Goal: Task Accomplishment & Management: Complete application form

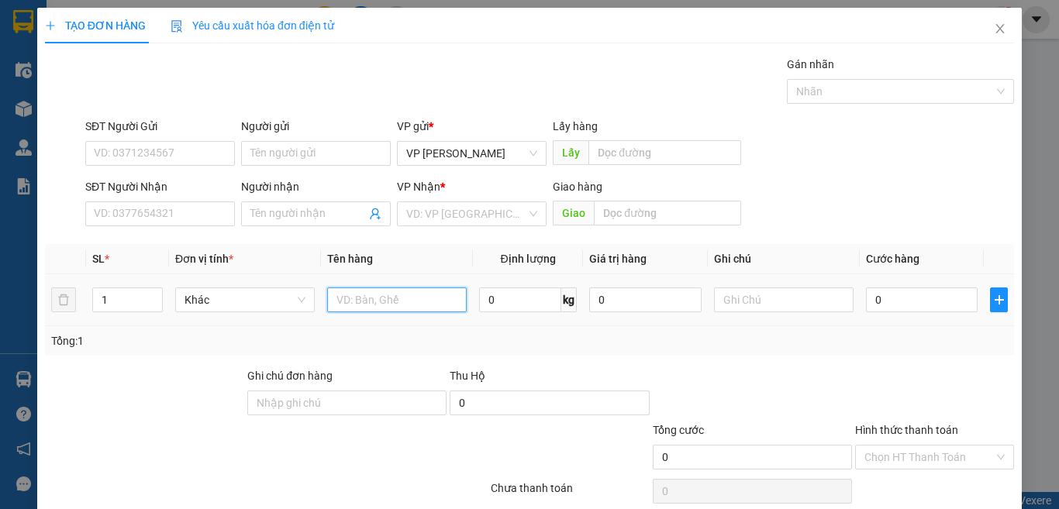
click at [381, 302] on input "text" at bounding box center [396, 300] width 139 height 25
type input "1t xam day xanh la"
click at [903, 294] on input "0" at bounding box center [922, 300] width 112 height 25
type input "3"
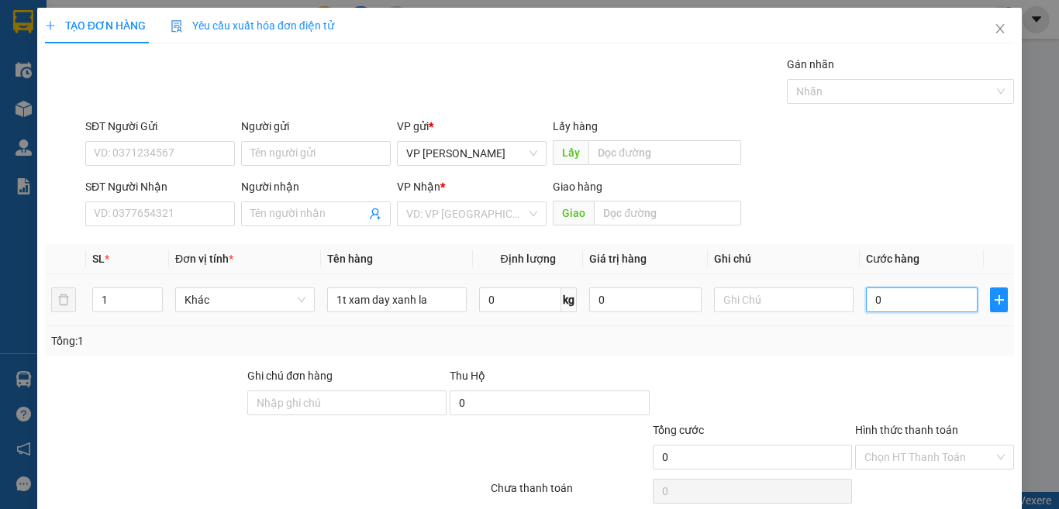
type input "3"
type input "30"
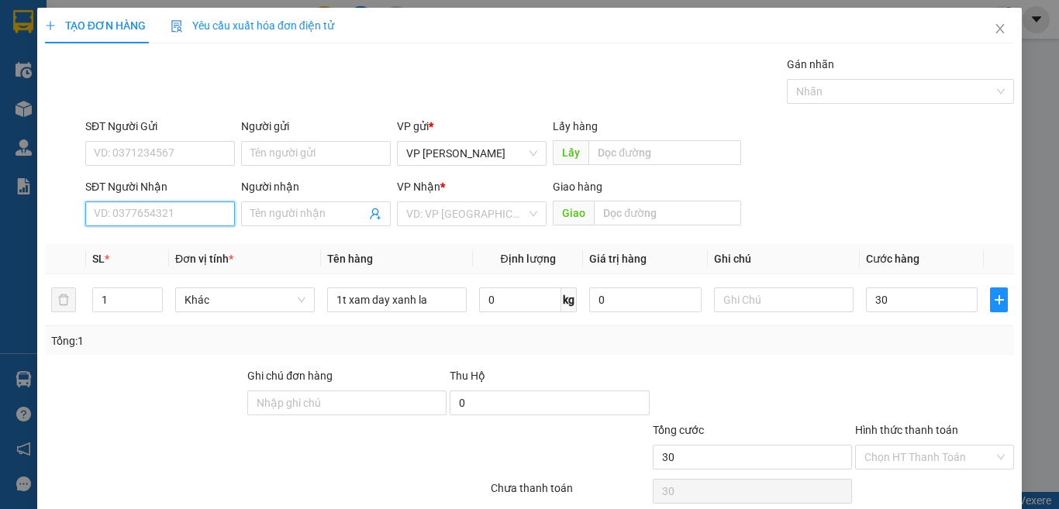
type input "30.000"
click at [153, 215] on input "SĐT Người Nhận" at bounding box center [160, 213] width 150 height 25
click at [149, 215] on input "SĐT Người Nhận" at bounding box center [160, 213] width 150 height 25
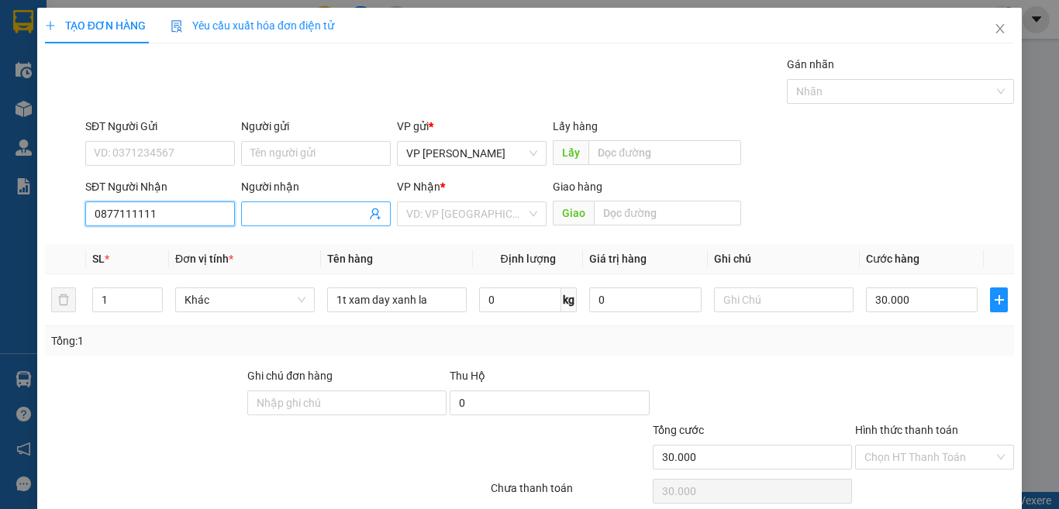
type input "0877111111"
click at [327, 215] on input "Người nhận" at bounding box center [307, 213] width 115 height 17
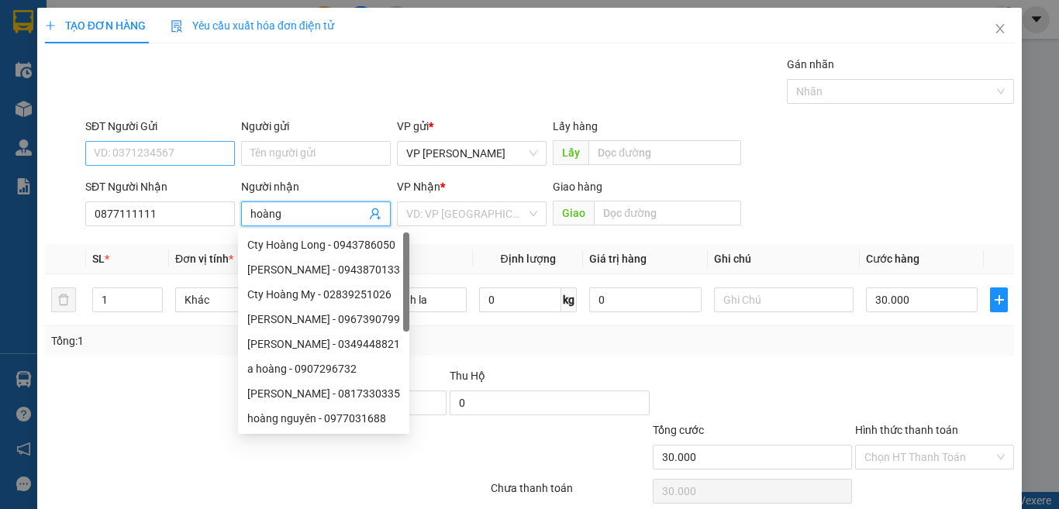
type input "hoàng"
click at [183, 160] on input "SĐT Người Gửi" at bounding box center [160, 153] width 150 height 25
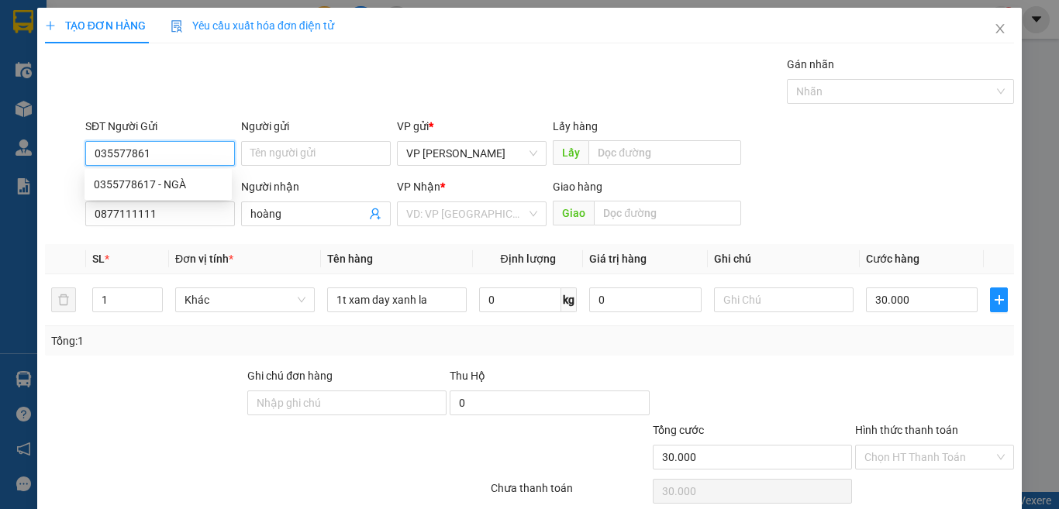
type input "0355778617"
click at [179, 187] on div "0355778617 - NGÀ" at bounding box center [158, 184] width 129 height 17
type input "NGÀ"
type input "0355778617"
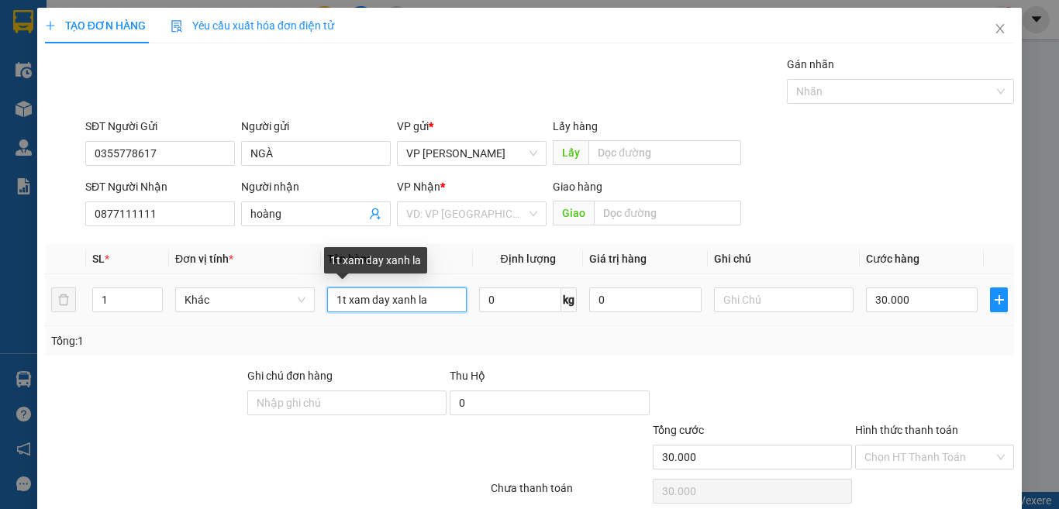
click at [428, 297] on input "1t xam day xanh la" at bounding box center [396, 300] width 139 height 25
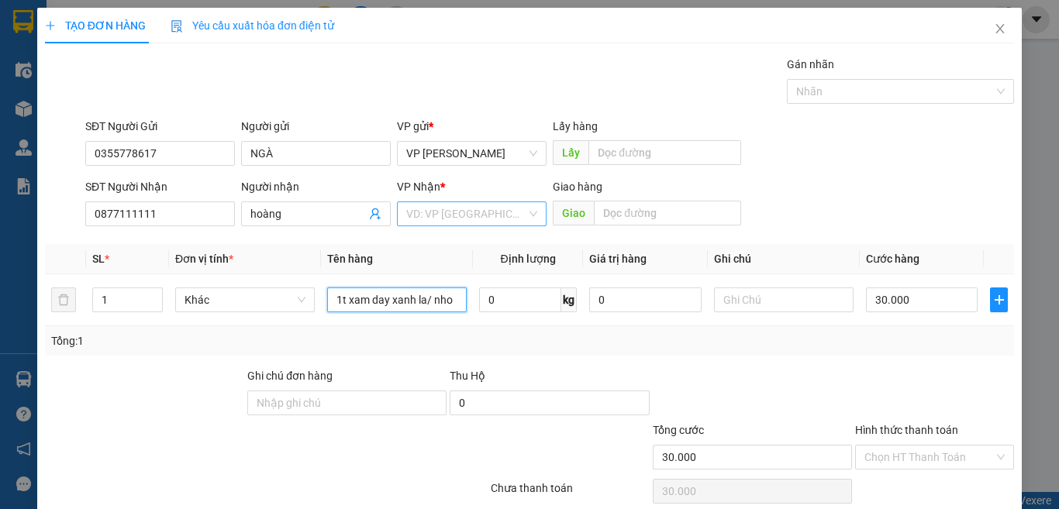
type input "1t xam day xanh la/ nho"
click at [412, 211] on input "search" at bounding box center [466, 213] width 120 height 23
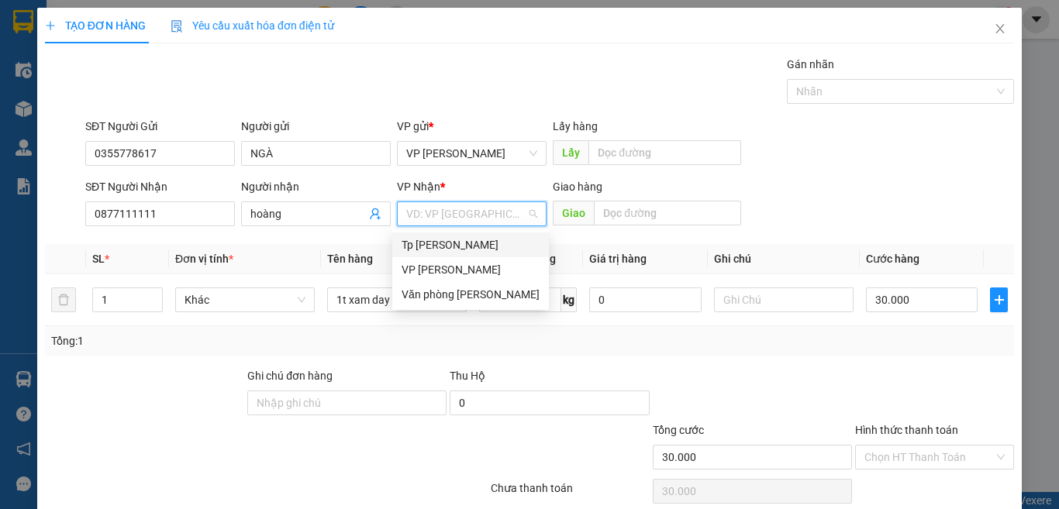
click at [441, 246] on div "Tp [PERSON_NAME]" at bounding box center [470, 244] width 138 height 17
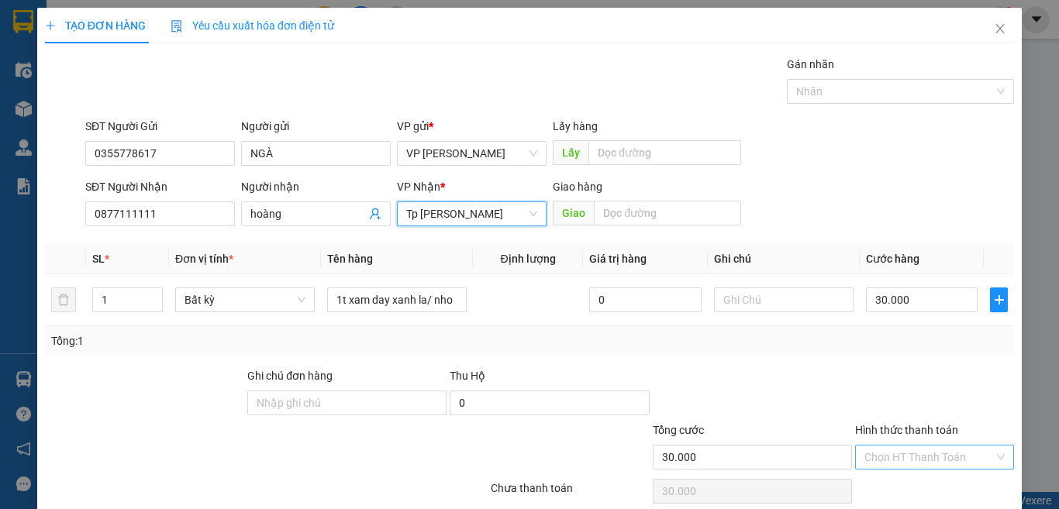
click at [921, 460] on input "Hình thức thanh toán" at bounding box center [928, 457] width 129 height 23
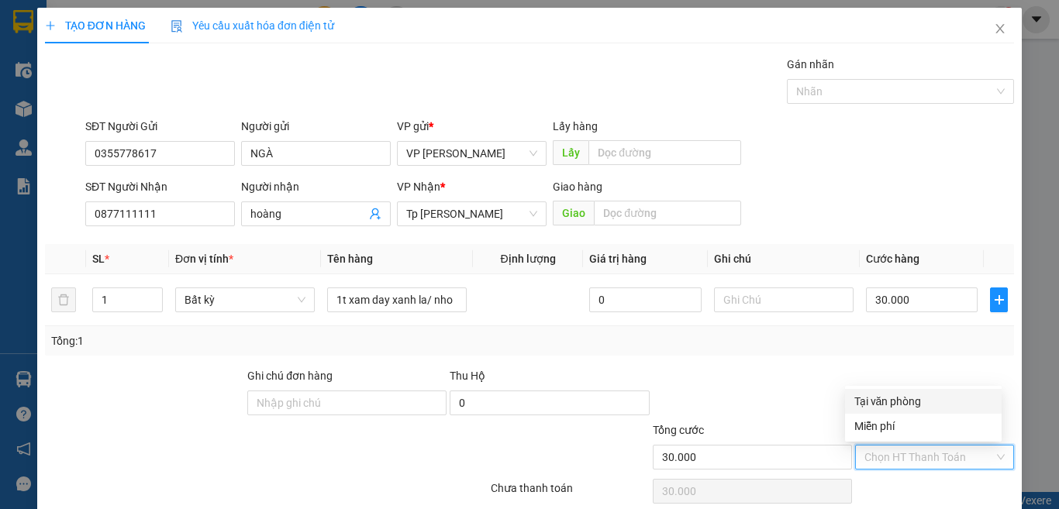
click at [904, 391] on div "Tại văn phòng" at bounding box center [923, 401] width 157 height 25
type input "0"
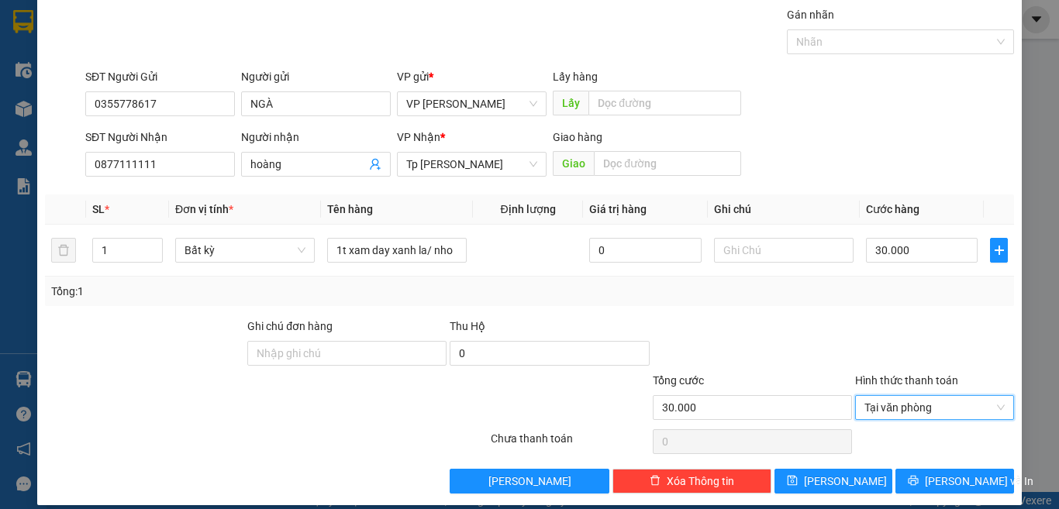
scroll to position [64, 0]
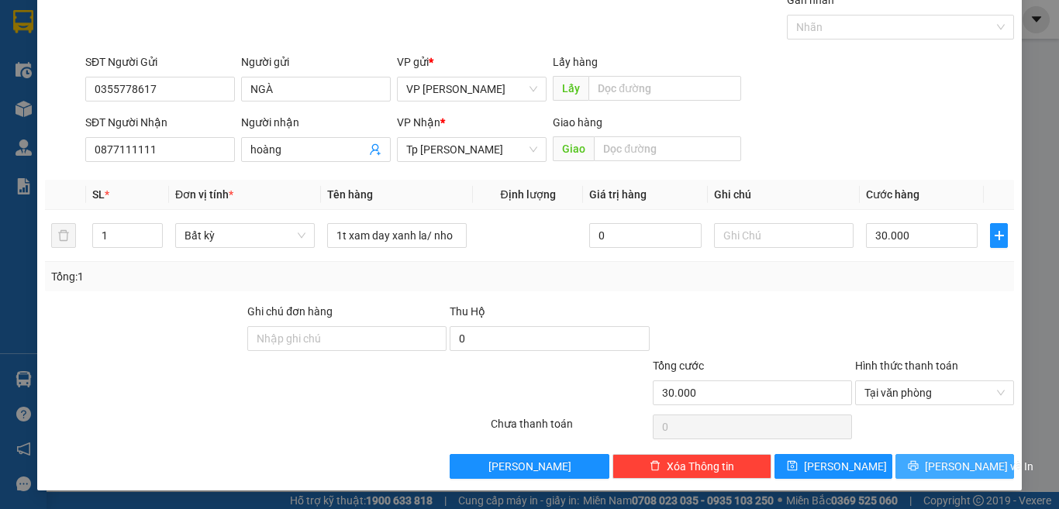
click at [929, 471] on span "[PERSON_NAME] và In" at bounding box center [979, 466] width 108 height 17
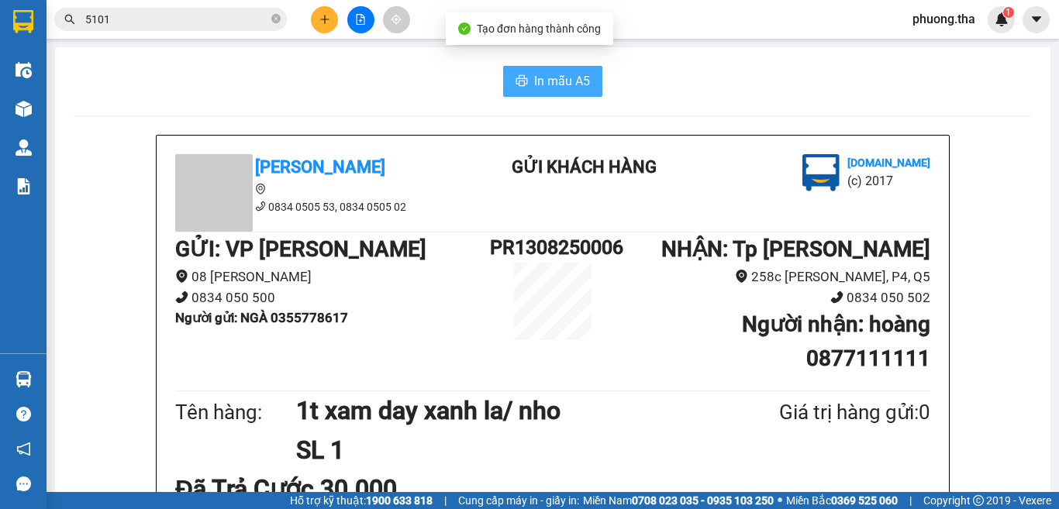
click at [574, 88] on span "In mẫu A5" at bounding box center [562, 80] width 56 height 19
